Goal: Find specific page/section: Find specific page/section

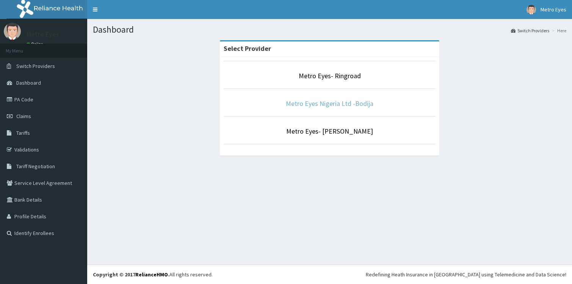
click at [324, 104] on link "Metro Eyes Nigeria Ltd -Bodija" at bounding box center [330, 103] width 88 height 9
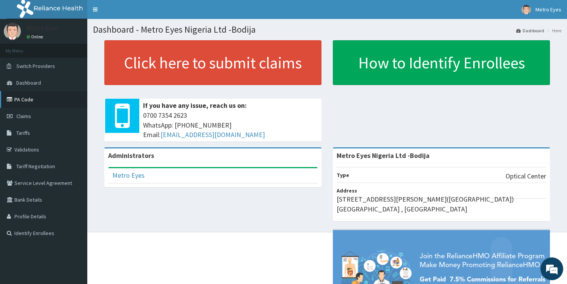
click at [23, 97] on link "PA Code" at bounding box center [43, 99] width 87 height 17
